Goal: Find specific page/section: Find specific page/section

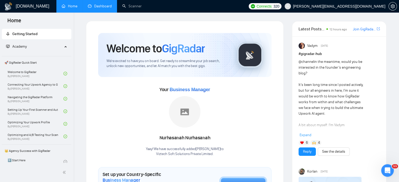
click at [103, 4] on link "Dashboard" at bounding box center [100, 6] width 24 height 4
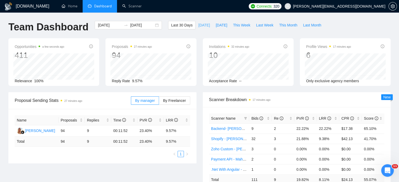
click at [198, 26] on span "Today" at bounding box center [204, 25] width 12 height 6
type input "2025-10-01"
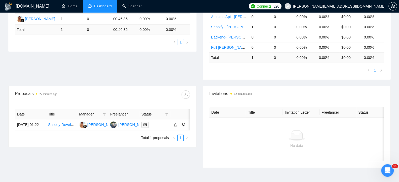
scroll to position [148, 0]
